Goal: Find specific page/section: Find specific page/section

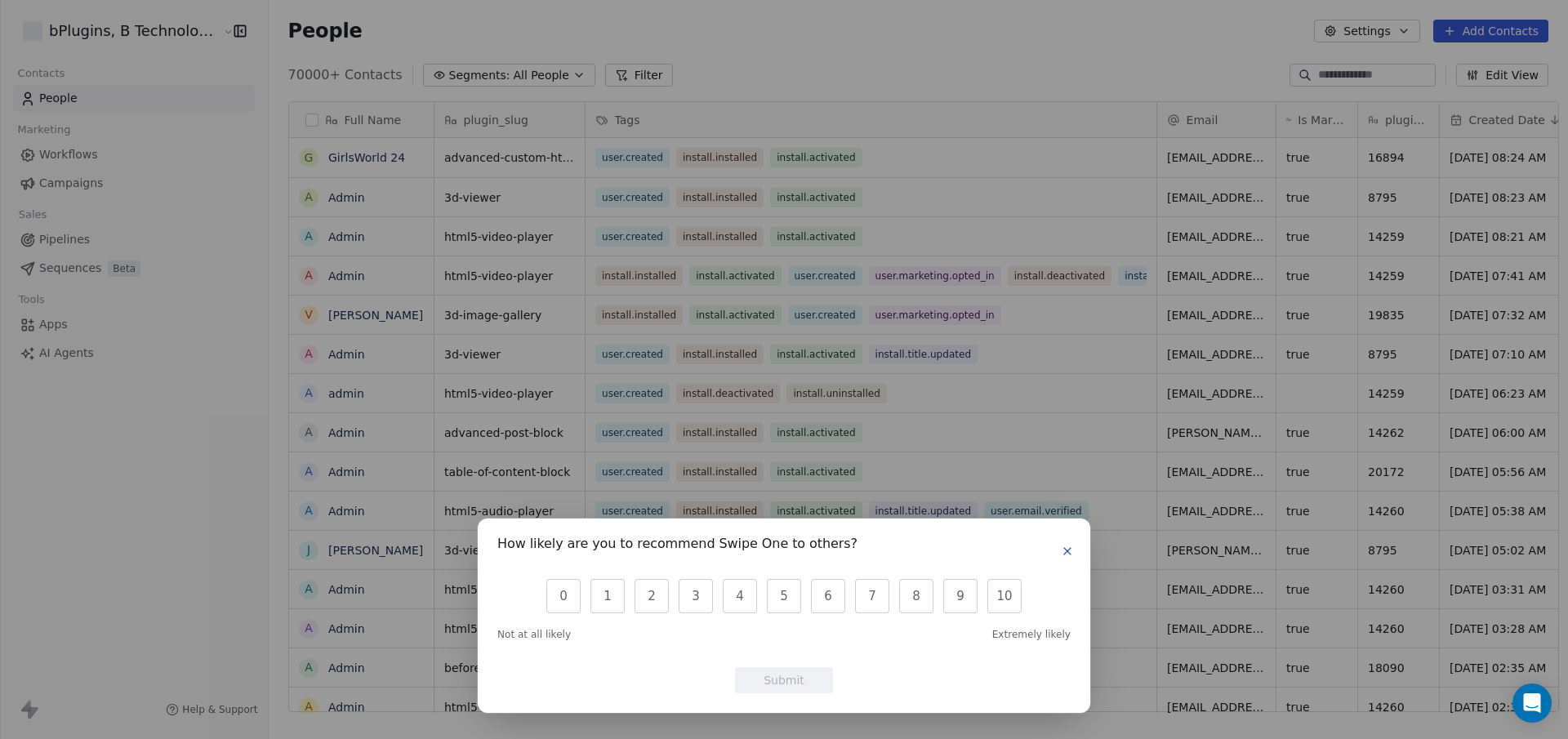
scroll to position [638, 1298]
click at [1068, 546] on icon "button" at bounding box center [1068, 552] width 13 height 13
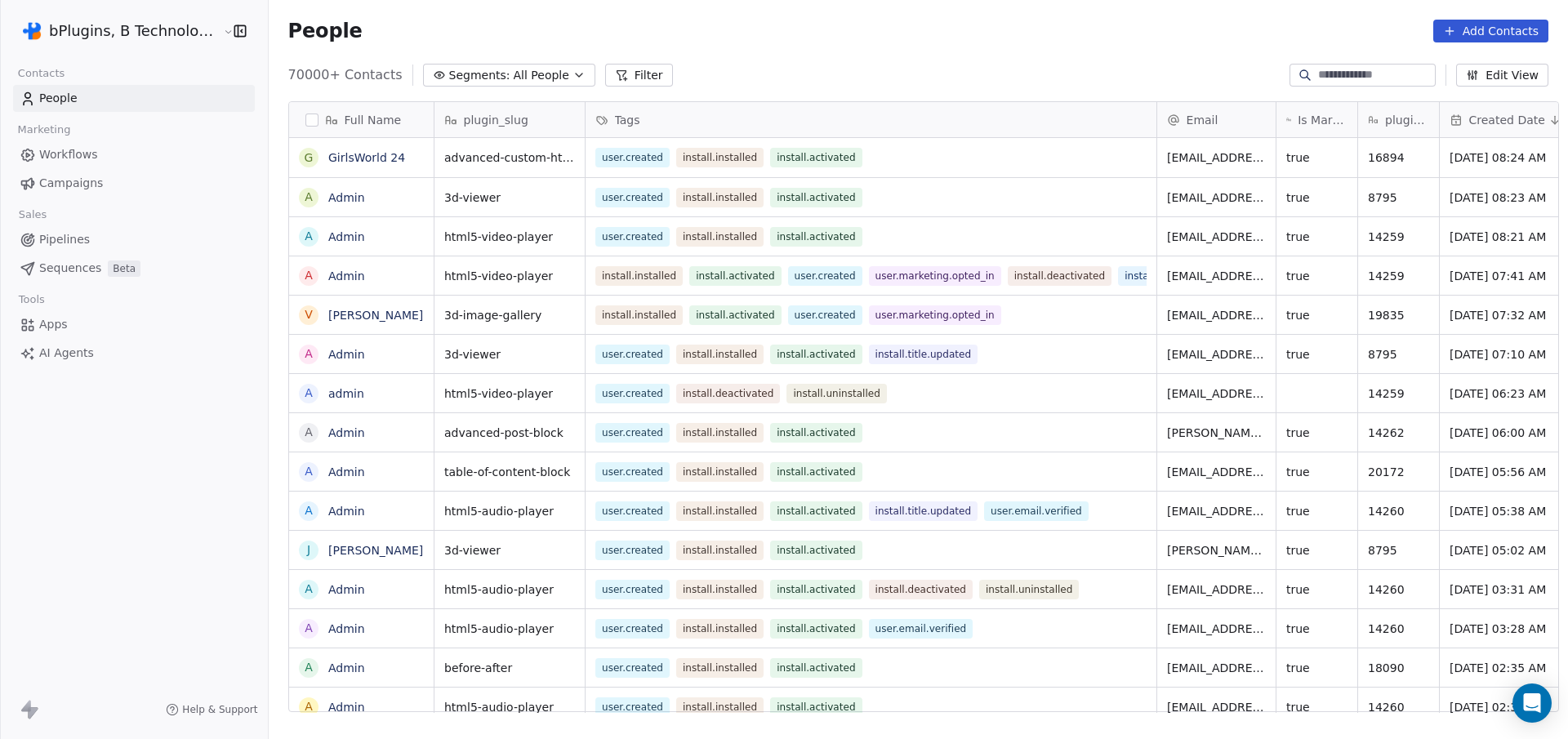
click at [64, 324] on span "Apps" at bounding box center [53, 325] width 28 height 17
